Goal: Information Seeking & Learning: Learn about a topic

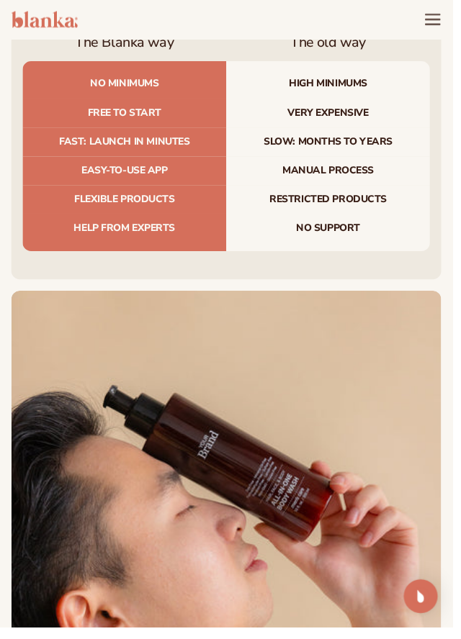
scroll to position [5383, 0]
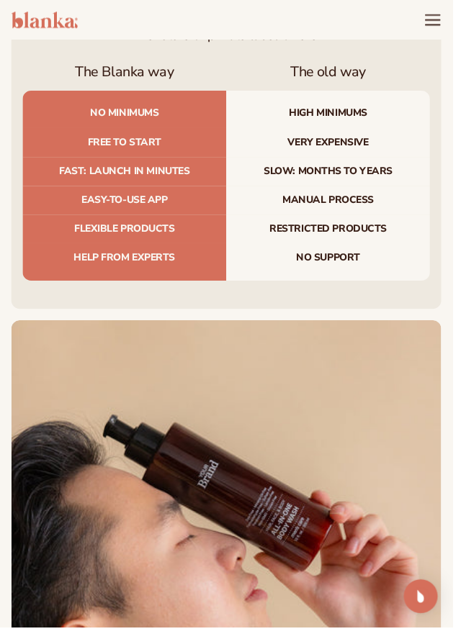
click at [445, 24] on icon "Menu" at bounding box center [440, 20] width 17 height 17
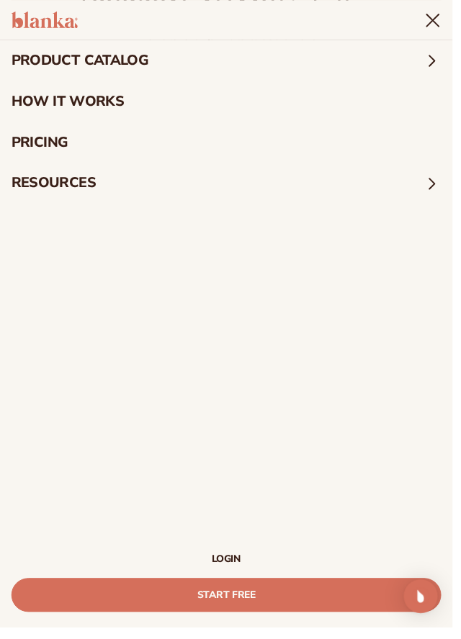
click at [435, 616] on img "Open Intercom Messenger" at bounding box center [428, 607] width 17 height 17
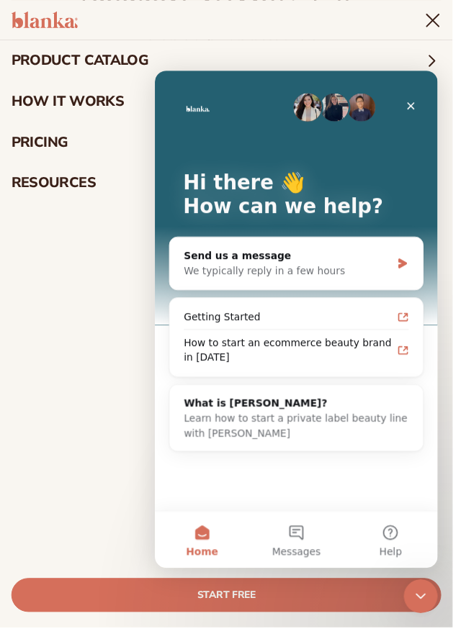
scroll to position [0, 0]
click at [316, 111] on img "Intercom messenger" at bounding box center [309, 108] width 29 height 29
click at [358, 93] on div "Hi there 👋 How can we help?" at bounding box center [297, 200] width 259 height 259
click at [345, 102] on img "Intercom messenger" at bounding box center [336, 108] width 29 height 29
click at [402, 547] on button "Help" at bounding box center [394, 549] width 96 height 58
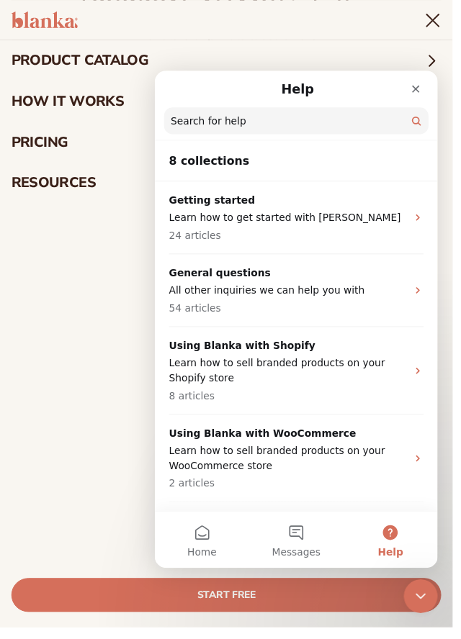
click at [284, 118] on input "Search for help" at bounding box center [297, 121] width 269 height 27
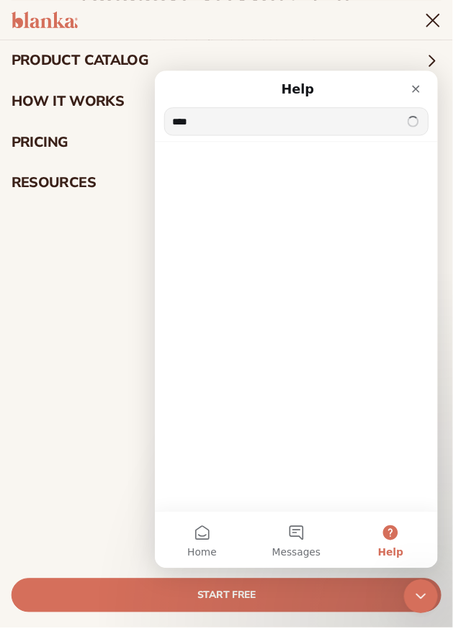
type input "*******"
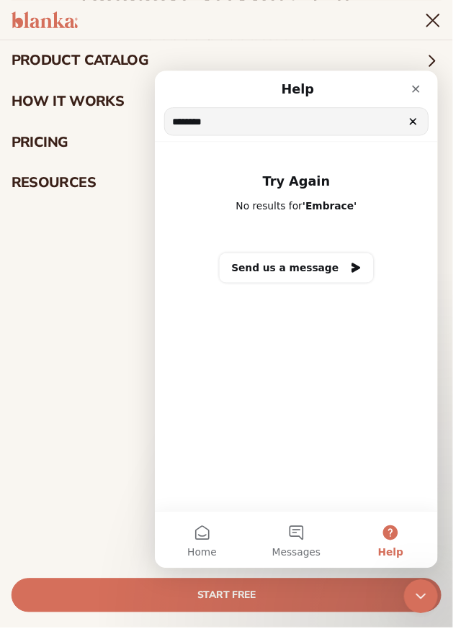
click at [420, 93] on icon "Close" at bounding box center [420, 89] width 12 height 12
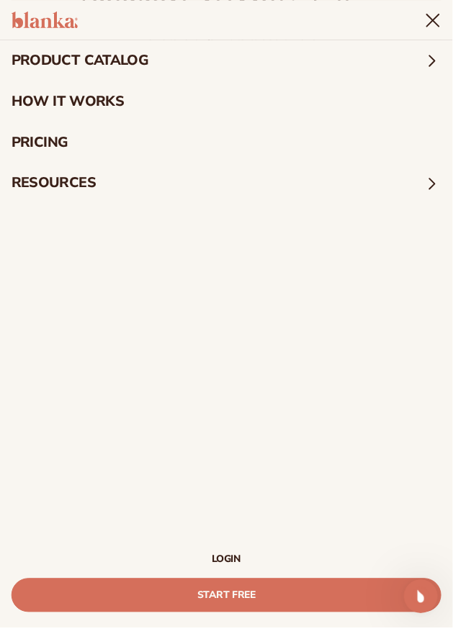
click at [419, 600] on icon "Open Intercom Messenger" at bounding box center [421, 596] width 24 height 24
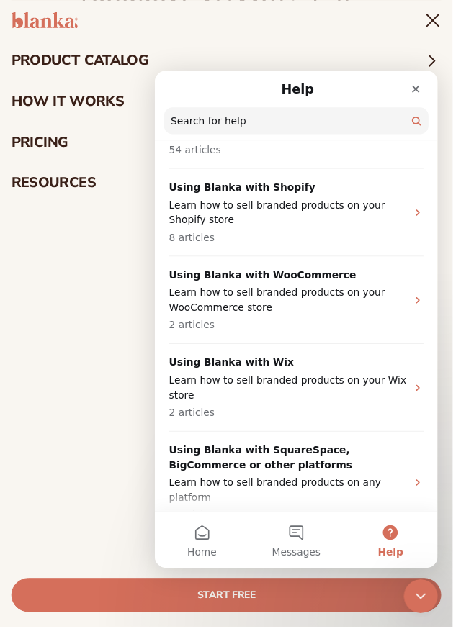
scroll to position [302, 0]
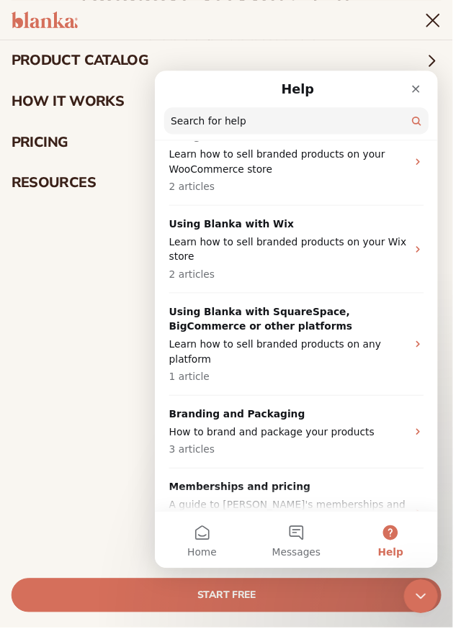
click at [425, 91] on icon "Close" at bounding box center [420, 89] width 12 height 12
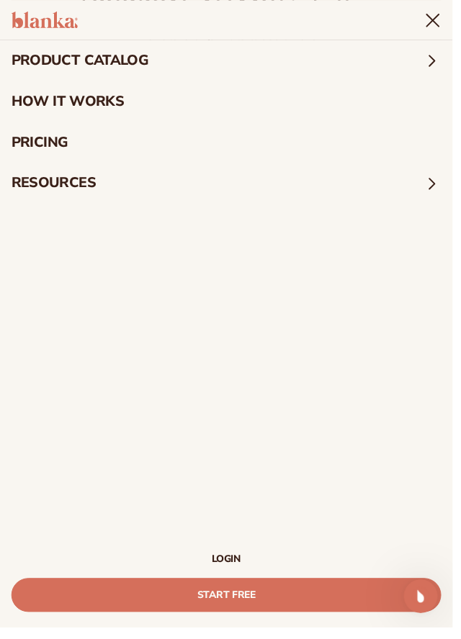
click at [402, 194] on summary "resources" at bounding box center [230, 187] width 461 height 42
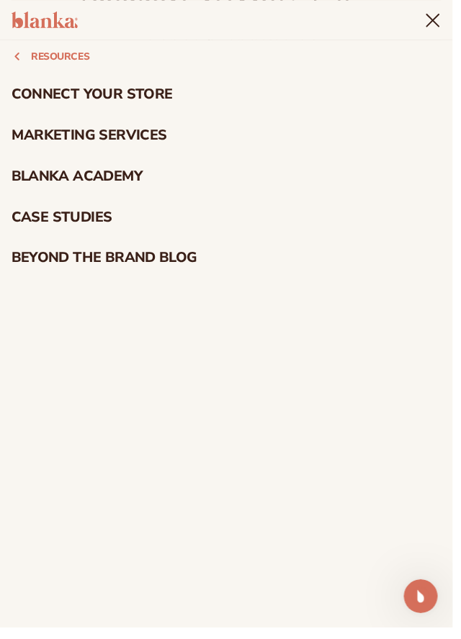
click at [456, 14] on header "Cart product catalog The Lab by [PERSON_NAME]" at bounding box center [230, 20] width 461 height 40
click at [438, 17] on icon "Menu" at bounding box center [440, 20] width 17 height 17
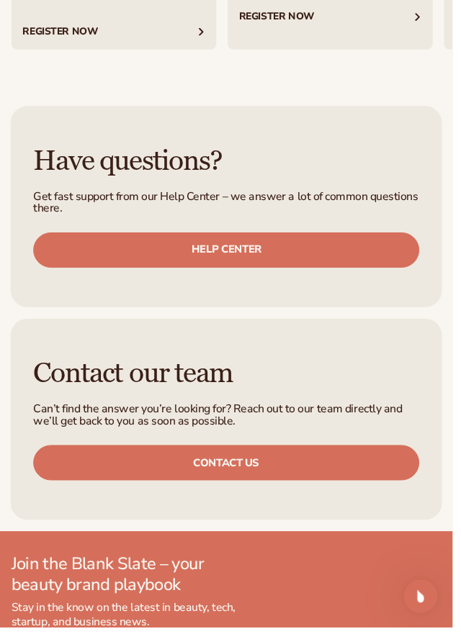
scroll to position [6651, 0]
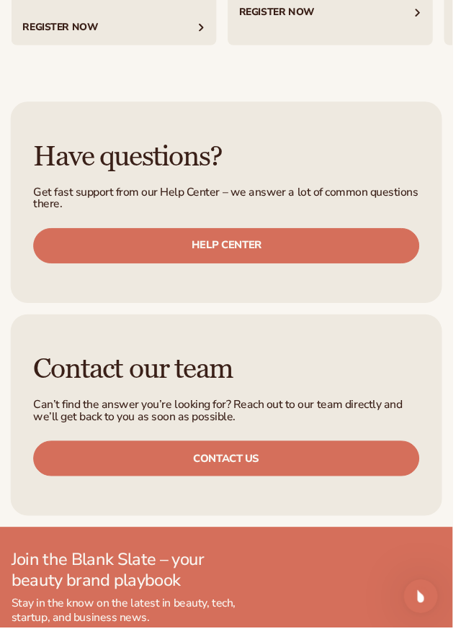
click at [242, 248] on link "Help center" at bounding box center [230, 250] width 393 height 36
